Goal: Task Accomplishment & Management: Complete application form

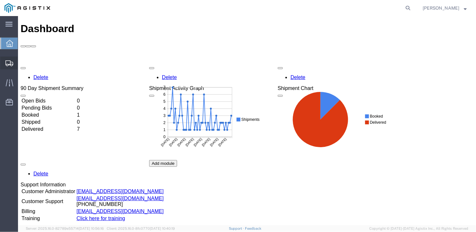
click at [0, 0] on span "Create Shipment" at bounding box center [0, 0] width 0 height 0
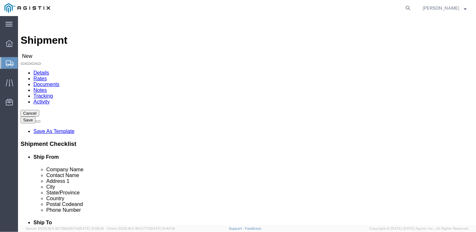
select select
click select "Select General Dynamics Bath Iron Works"
select select "8114"
click select "Select General Dynamics Bath Iron Works"
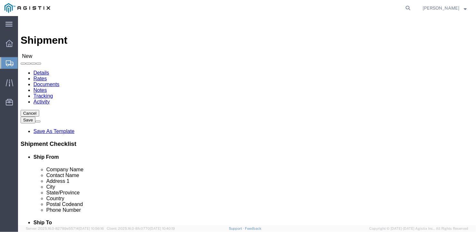
select select
click input "text"
type input "Accro Metals"
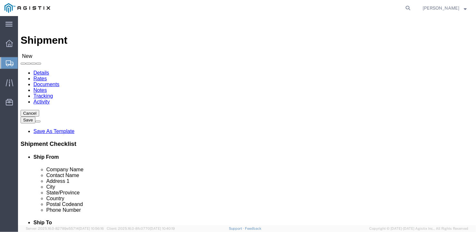
type input "[PERSON_NAME]"
type input "[STREET_ADDRESS]"
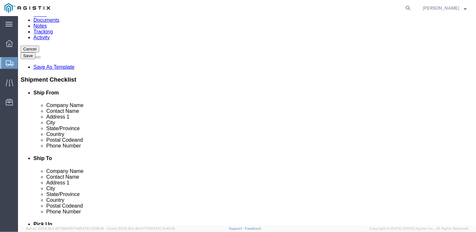
click input "text"
type input "Monroe"
type input "N"
type input "NORTH C"
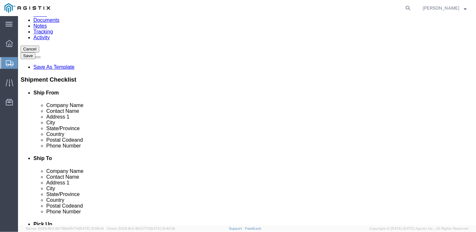
scroll to position [1970, 0]
click input "text"
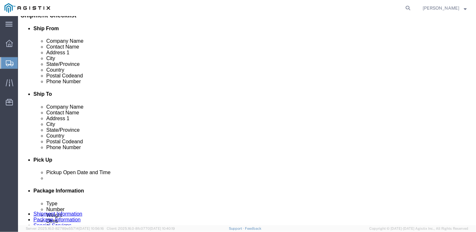
type input "28110"
click input "text"
type input "[PHONE_NUMBER]"
click div "Ship To Location Location ACE [GEOGRAPHIC_DATA] [GEOGRAPHIC_DATA] [GEOGRAPHIC_D…"
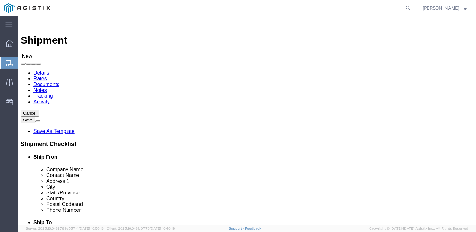
click select "Select Bath - 50 YARD REC [US_STATE][GEOGRAPHIC_DATA] - 700 [US_STATE][GEOGRAPH…"
select select "15760"
click select "Select Bath - 50 YARD REC [US_STATE][GEOGRAPHIC_DATA] - 700 [US_STATE][GEOGRAPH…"
click input "text"
type input "b"
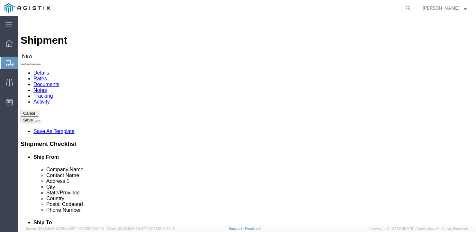
type input "BIW--[PERSON_NAME] AND [PERSON_NAME]"
click input "text"
type input "1"
type input "bEN"
type input "[STREET_ADDRESS]"
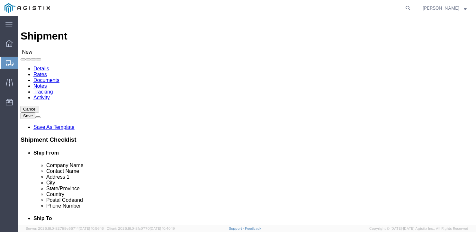
scroll to position [117, 0]
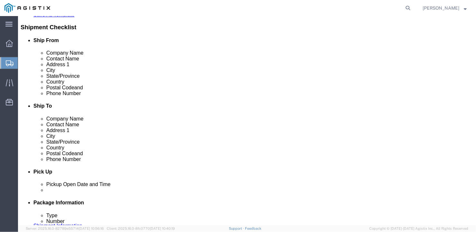
type input "[GEOGRAPHIC_DATA]"
type input "m"
type input "main"
click input "Postal Code"
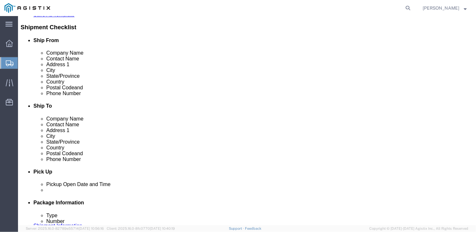
type input "04011"
type input "2"
click input "text"
type input "[PHONE_NUMBER]"
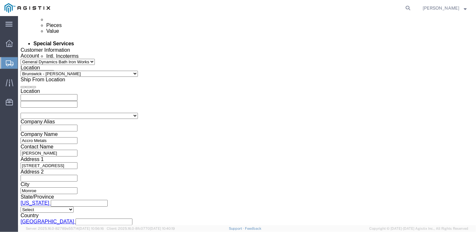
scroll to position [438, 0]
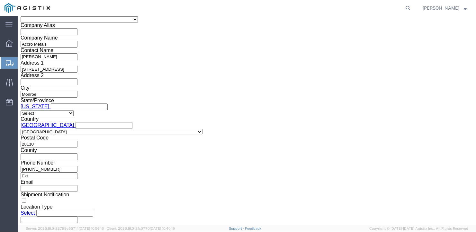
click select "Select Air Less than Truckload Multi-Leg Ocean Freight Rail Small Parcel Truckl…"
select select "TL"
click select "Select Air Less than Truckload Multi-Leg Ocean Freight Rail Small Parcel Truckl…"
click select "Select 1-Ton (PSS) 10 Wheel 10 Yard Dump Truck 20 Yard Dump Truck Bobtail Botto…"
select select "FLBD"
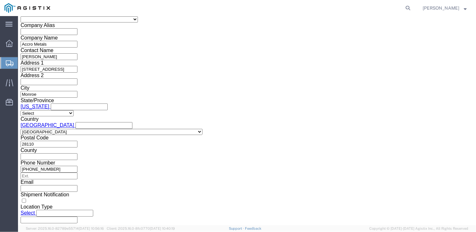
click select "Select 1-Ton (PSS) 10 Wheel 10 Yard Dump Truck 20 Yard Dump Truck Bobtail Botto…"
click select "Select 35 Feet 20 Feet 28 Feet 53 Feet 40 Feet 48 Feet"
select select "53FT"
click select "Select 35 Feet 20 Feet 28 Feet 53 Feet 40 Feet 48 Feet"
click button "Continue"
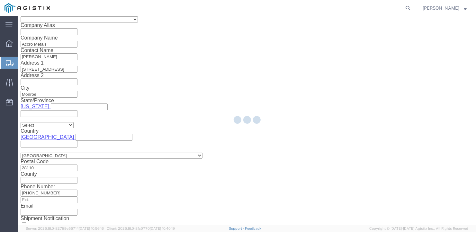
scroll to position [7, 0]
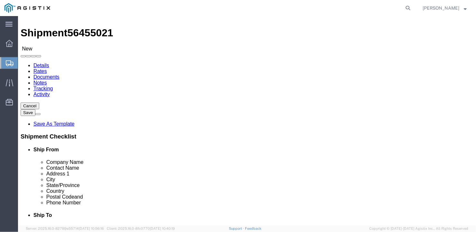
click select "Select Bale(s) Basket(s) Bolt(s) Bottle(s) Buckets Bulk Bundle(s) Can(s) Cardbo…"
select select "BULK"
click select "Select Bale(s) Basket(s) Bolt(s) Bottle(s) Buckets Bulk Bundle(s) Can(s) Cardbo…"
click input "text"
type input "480"
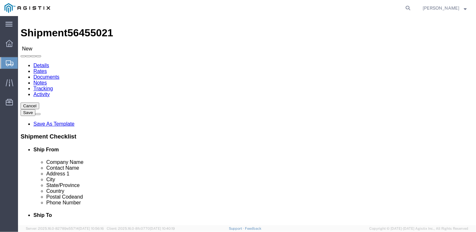
click input "text"
type input "102"
click input "text"
type input "18"
drag, startPoint x: 79, startPoint y: 153, endPoint x: 51, endPoint y: 152, distance: 27.6
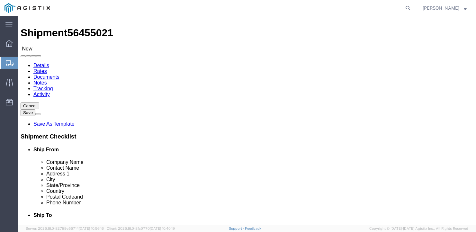
click div "Weight Total weight of packages in pounds or kilograms 0.00 Select kgs lbs Ship…"
type input "41445"
click link "Add Content"
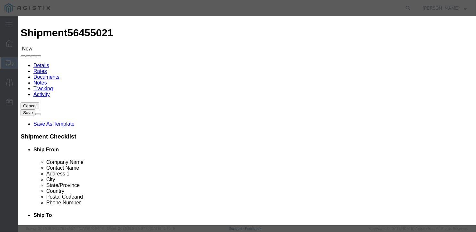
click input "text"
type input "misc steel"
select select "US"
drag, startPoint x: 125, startPoint y: 60, endPoint x: 99, endPoint y: 62, distance: 25.4
click div "Pieces 0 Select Bag Barrels 100Board Feet Bottle Box Blister Pack Carats Can Ca…"
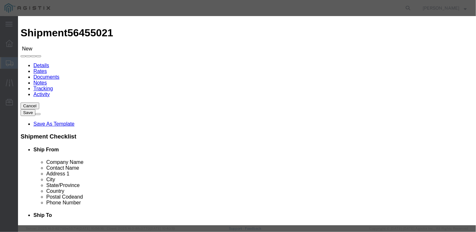
type input "22"
click input "text"
type input "1"
drag, startPoint x: 202, startPoint y: 173, endPoint x: 261, endPoint y: 184, distance: 59.8
click div "Save & Add Another Save & Close Close"
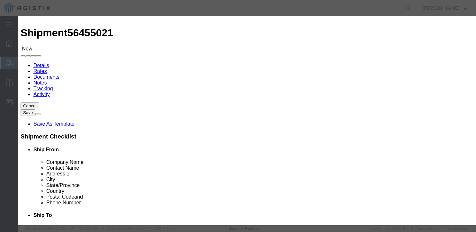
click button "Save & Close"
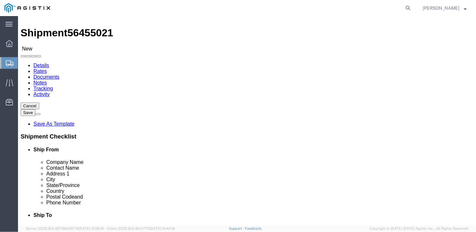
click button "Rate Shipment"
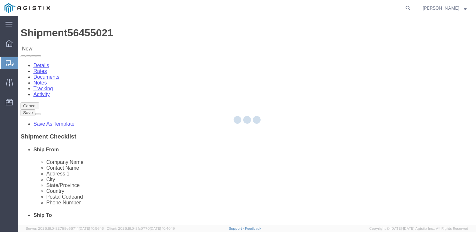
scroll to position [0, 0]
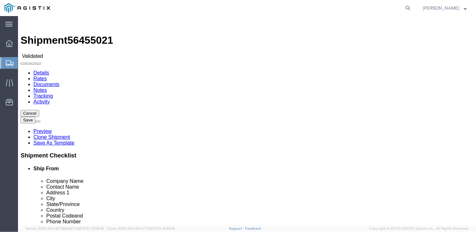
drag, startPoint x: 315, startPoint y: 57, endPoint x: 293, endPoint y: 74, distance: 28.2
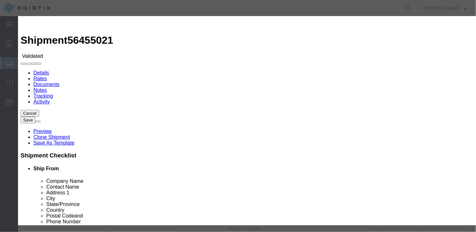
select select "6922"
drag, startPoint x: 180, startPoint y: 79, endPoint x: 179, endPoint y: 83, distance: 4.2
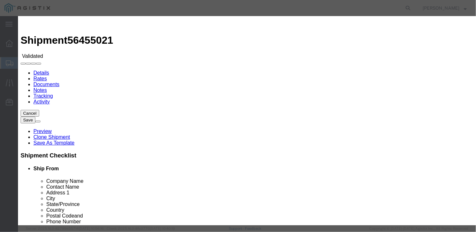
select select "16774"
type input "3500"
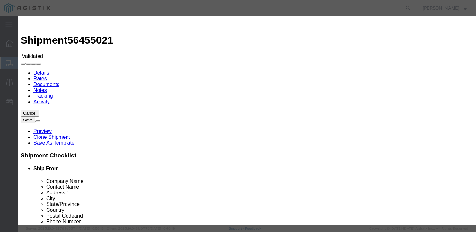
type input "3,500.00"
type input "26998"
type input "[PERSON_NAME]"
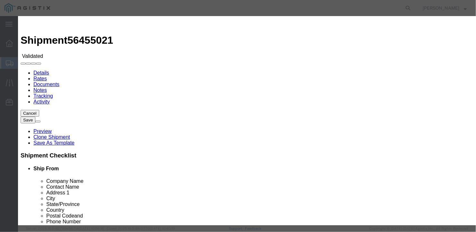
type input "2075497862"
type input "[DATE]"
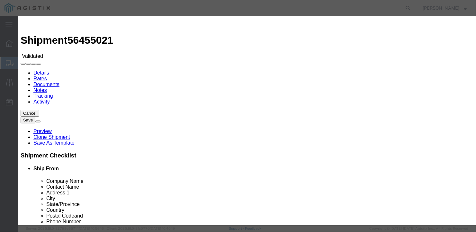
type input "[DATE]"
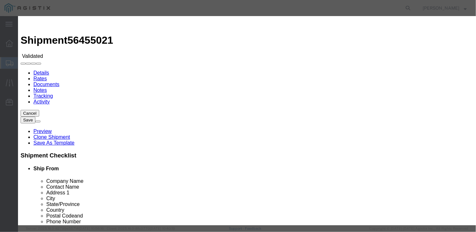
type input "[DATE]"
select select "1000"
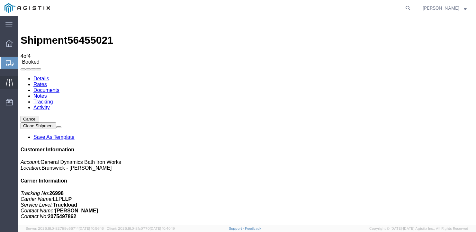
click at [8, 81] on icon at bounding box center [9, 82] width 7 height 7
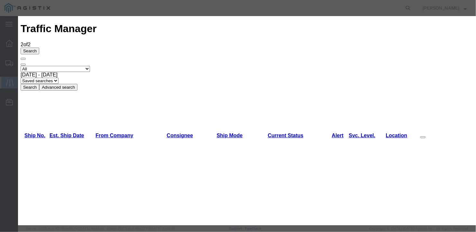
type input "[DATE]"
type input "12:00 PM"
select select "DELIVRED"
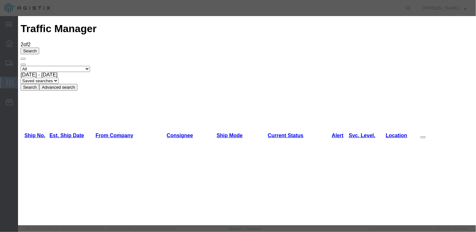
type input "[DATE]"
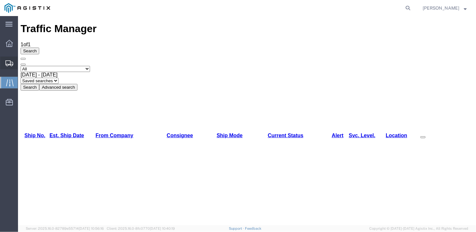
click at [0, 0] on span "Create Shipment" at bounding box center [0, 0] width 0 height 0
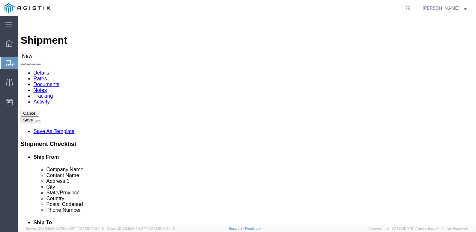
click select "Select General Dynamics Bath Iron Works"
select select "8114"
click select "Select General Dynamics Bath Iron Works"
select select
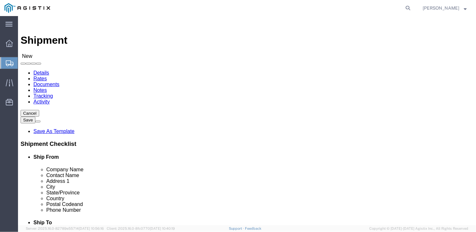
click input "text"
type input "W"
type input "Ellwood National Forge"
type input "Ben"
type input "[STREET_ADDRESS]"
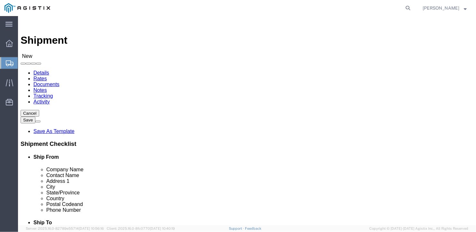
scroll to position [128, 0]
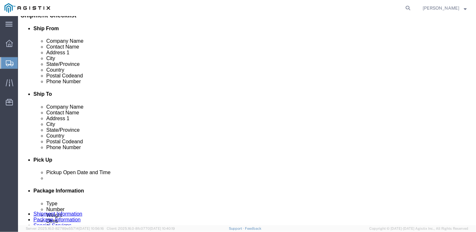
click input "text"
type input "Irvine"
type input "P"
type input "Pe"
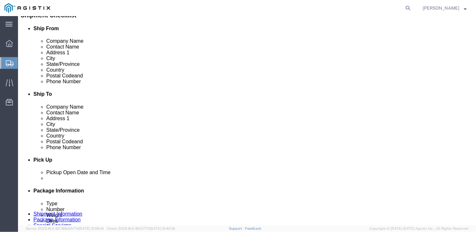
click input "text"
type input "16329"
click input "text"
type input "[PHONE_NUMBER]"
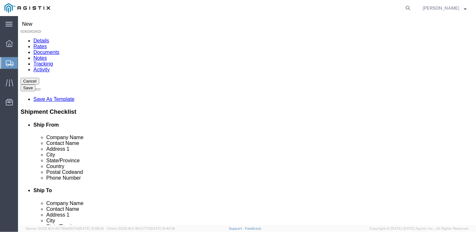
scroll to position [0, 0]
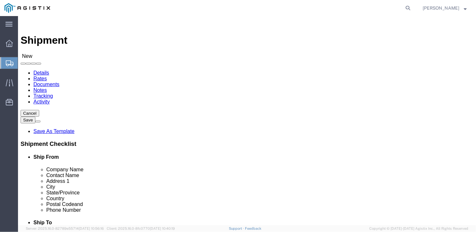
click select "Select Bath - 50 YARD REC [US_STATE][GEOGRAPHIC_DATA] - 700 [US_STATE][GEOGRAPH…"
select select "14737"
click select "Select Bath - 50 YARD REC [US_STATE][GEOGRAPHIC_DATA] - 700 [US_STATE][GEOGRAPH…"
click input "text"
type input "Bath Iron"
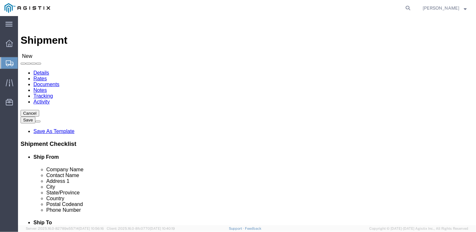
select select "14737"
select select "ME"
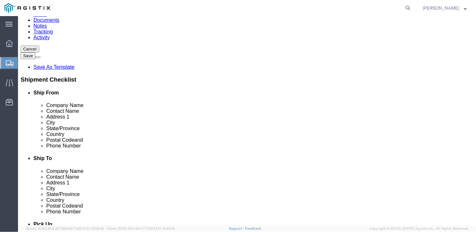
click input "text"
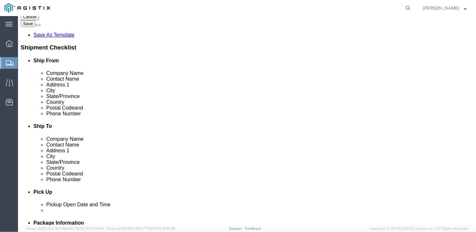
type input "Ben"
click input "text"
type input "[PHONE_NUMBER]"
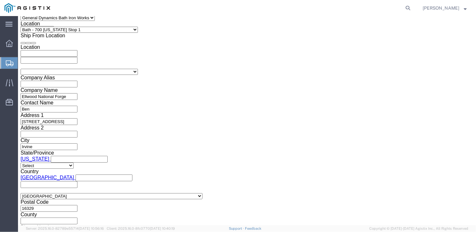
scroll to position [417, 0]
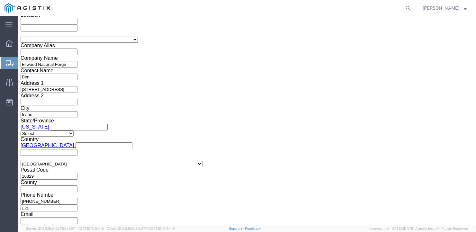
click select "Select Air Less than Truckload Multi-Leg Ocean Freight Rail Small Parcel Truckl…"
select select "TL"
click select "Select Air Less than Truckload Multi-Leg Ocean Freight Rail Small Parcel Truckl…"
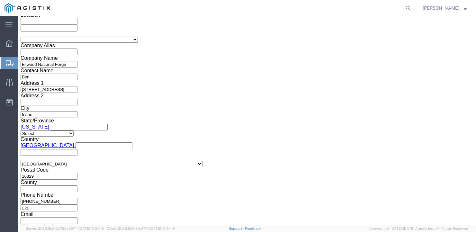
click select "Select 1-Ton (PSS) 10 Wheel 10 Yard Dump Truck 20 Yard Dump Truck Bobtail Botto…"
select select "FLBD"
click select "Select 1-Ton (PSS) 10 Wheel 10 Yard Dump Truck 20 Yard Dump Truck Bobtail Botto…"
click select "Select 35 Feet 20 Feet 28 Feet 53 Feet 40 Feet 48 Feet"
select select "53FT"
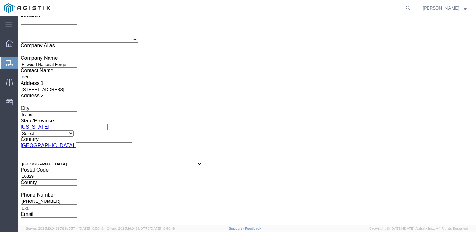
click select "Select 35 Feet 20 Feet 28 Feet 53 Feet 40 Feet 48 Feet"
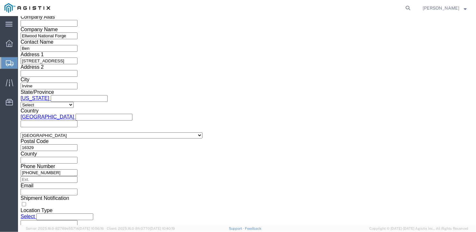
click button "Continue"
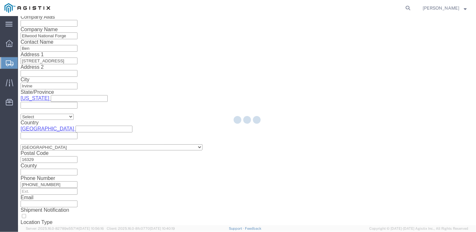
scroll to position [7, 0]
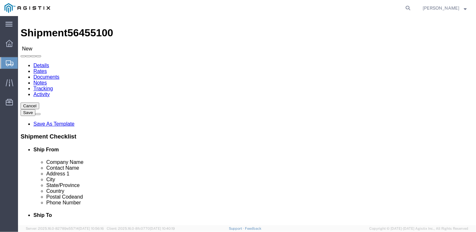
click select "Select Bale(s) Basket(s) Bolt(s) Bottle(s) Buckets Bulk Bundle(s) Can(s) Cardbo…"
select select "CRAT"
click select "Select Bale(s) Basket(s) Bolt(s) Bottle(s) Buckets Bulk Bundle(s) Can(s) Cardbo…"
drag, startPoint x: 75, startPoint y: 141, endPoint x: 48, endPoint y: 140, distance: 27.3
click div "Dimensions Separate dimensions for each package, Length x Width x Height Length…"
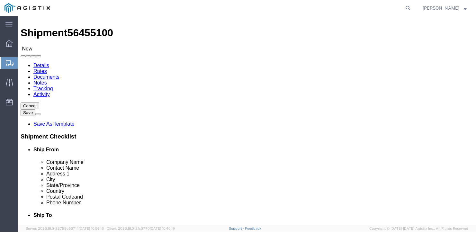
type input "413"
click div "1 x Crate(s) Package Type Select Bale(s) Basket(s) Bolt(s) Bottle(s) Buckets Bu…"
click input "text"
type input "40"
click input "text"
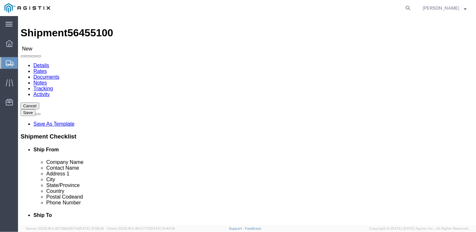
type input "43"
click input "0.00"
drag, startPoint x: 77, startPoint y: 152, endPoint x: 49, endPoint y: 152, distance: 28.3
click div "Weight Total weight of packages in pounds or kilograms 0.00 Select kgs lbs Ship…"
type input "23345"
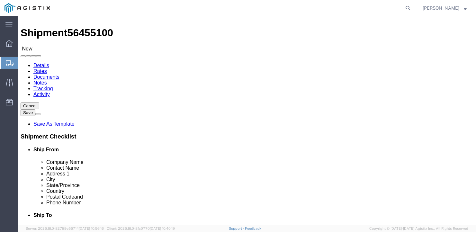
click div "1 x Crate(s) Package Type Select Bale(s) Basket(s) Bolt(s) Bottle(s) Buckets Bu…"
click link "Add Content"
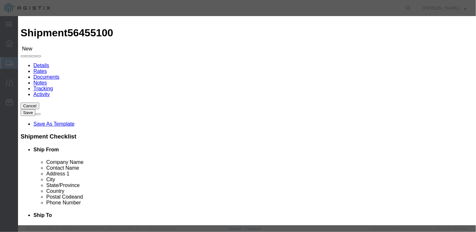
click input "text"
type input "DDG-134 FORWARD LINE SHAFT (PORT)"
select select "US"
drag, startPoint x: 201, startPoint y: 49, endPoint x: 191, endPoint y: 49, distance: 10.3
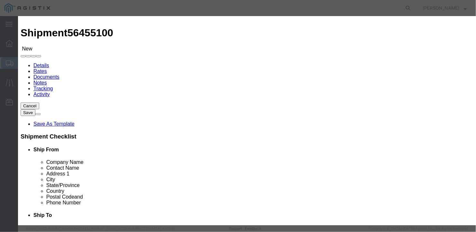
click input "DDG-134 FORWARD LINE SHAFT (PORT)"
type input "DDG-134 FORWARD LINE SHAFT (stbd)"
drag, startPoint x: 130, startPoint y: 62, endPoint x: 113, endPoint y: 61, distance: 16.8
click div "0"
type input "1"
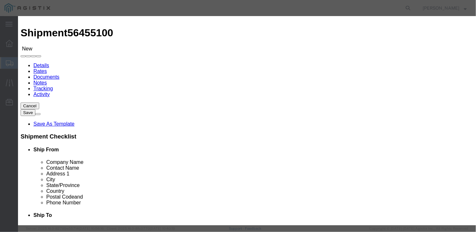
click input "text"
type input "1"
click div "Save & Add Another Save & Close Close"
click button "Save & Close"
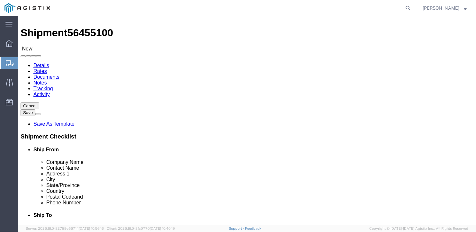
click button "Rate Shipment"
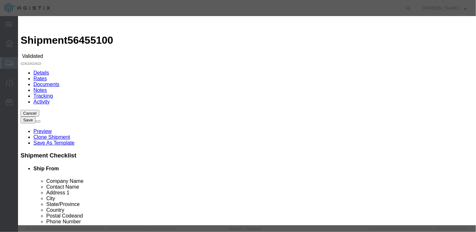
select select "6922"
select select "16774"
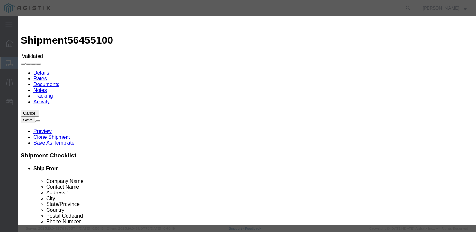
type input "3000"
type input "3,000.00"
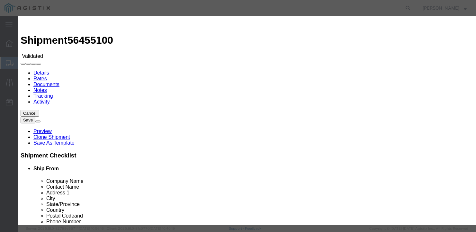
type input "26997"
type input "[PERSON_NAME]"
type input "2075497862"
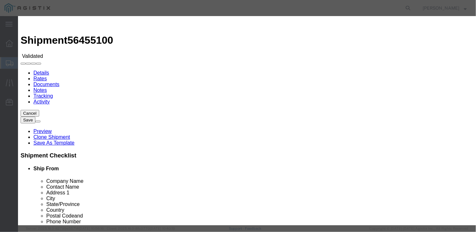
type input "[DATE]"
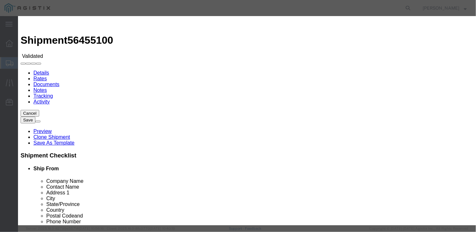
select select "1400"
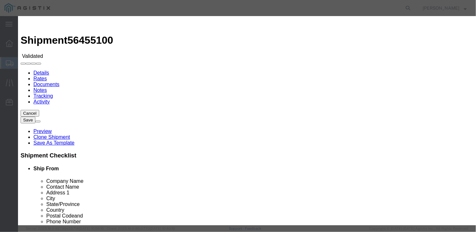
type input "[DATE]"
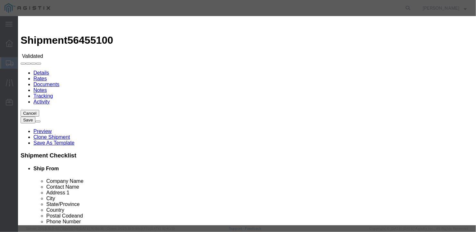
select select "1100"
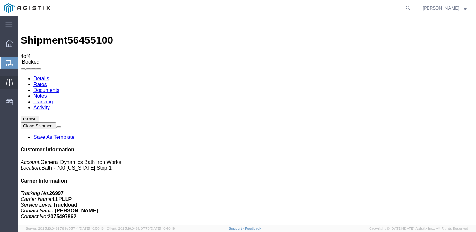
click at [6, 81] on icon at bounding box center [9, 82] width 7 height 7
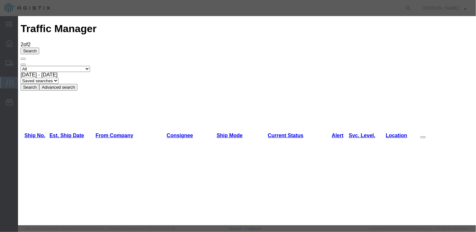
type input "[DATE]"
type input "12:00 PM"
select select "DELIVRED"
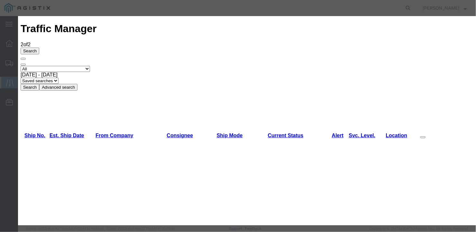
type input "[DATE]"
